Goal: Transaction & Acquisition: Purchase product/service

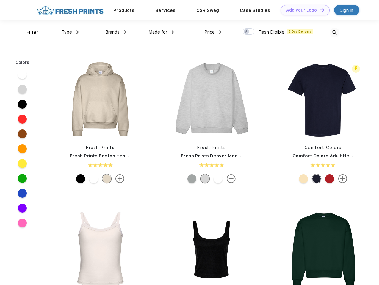
click at [302, 10] on link "Add your Logo Design Tool" at bounding box center [304, 10] width 49 height 10
click at [0, 0] on div "Design Tool" at bounding box center [0, 0] width 0 height 0
click at [319, 10] on link "Add your Logo Design Tool" at bounding box center [304, 10] width 49 height 10
click at [29, 32] on div "Filter" at bounding box center [32, 32] width 12 height 7
click at [70, 32] on span "Type" at bounding box center [67, 31] width 10 height 5
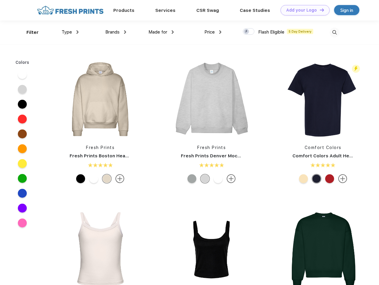
click at [116, 32] on span "Brands" at bounding box center [112, 31] width 14 height 5
click at [161, 32] on span "Made for" at bounding box center [157, 31] width 19 height 5
click at [213, 32] on span "Price" at bounding box center [209, 31] width 10 height 5
click at [248, 32] on div at bounding box center [248, 31] width 12 height 7
click at [246, 32] on input "checkbox" at bounding box center [244, 30] width 4 height 4
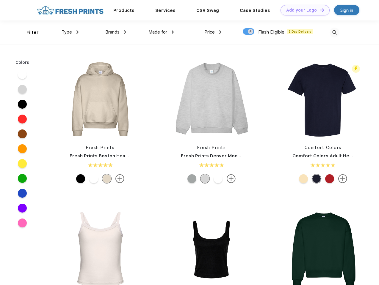
click at [334, 32] on img at bounding box center [334, 33] width 10 height 10
